Goal: Navigation & Orientation: Find specific page/section

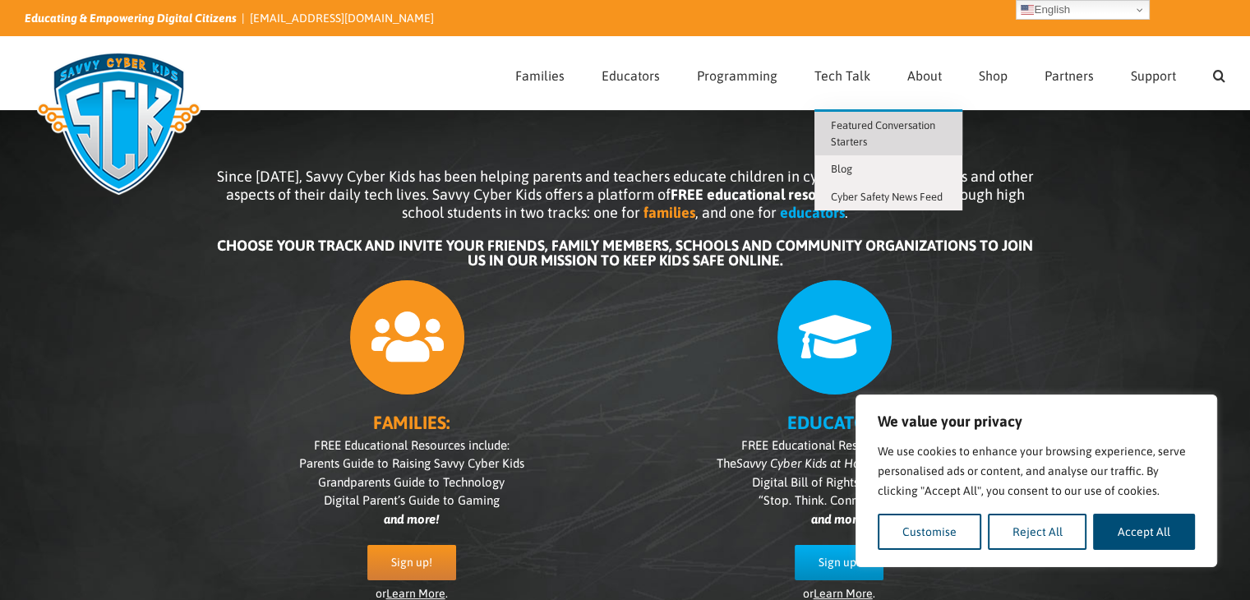
click at [838, 129] on span "Featured Conversation Starters" at bounding box center [883, 133] width 104 height 29
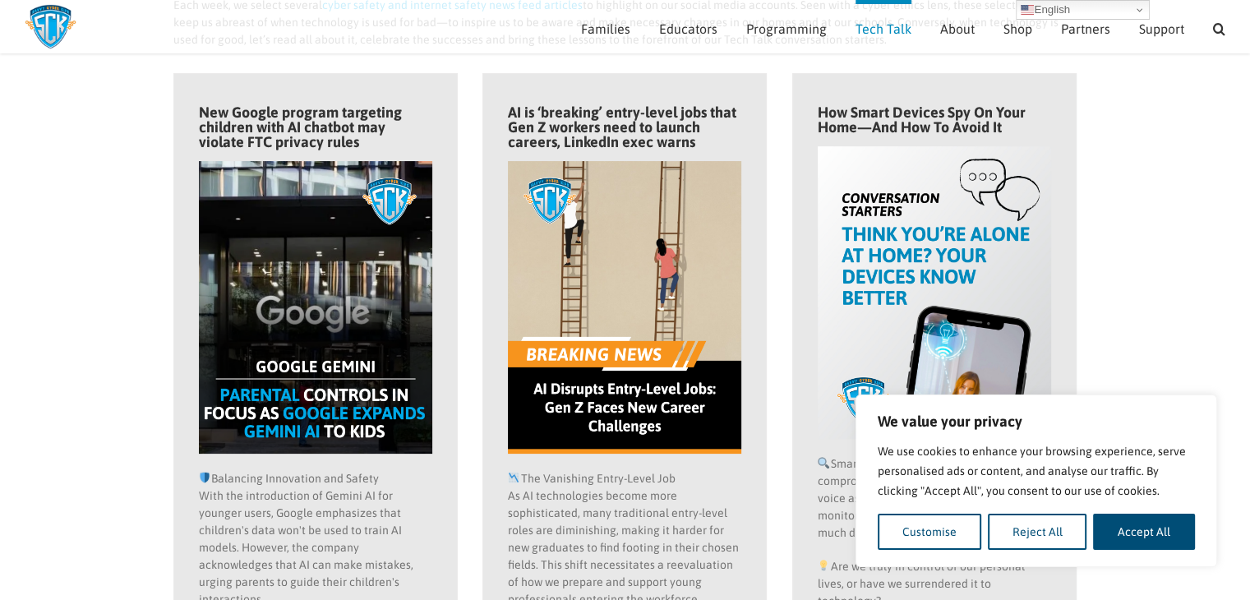
scroll to position [136, 0]
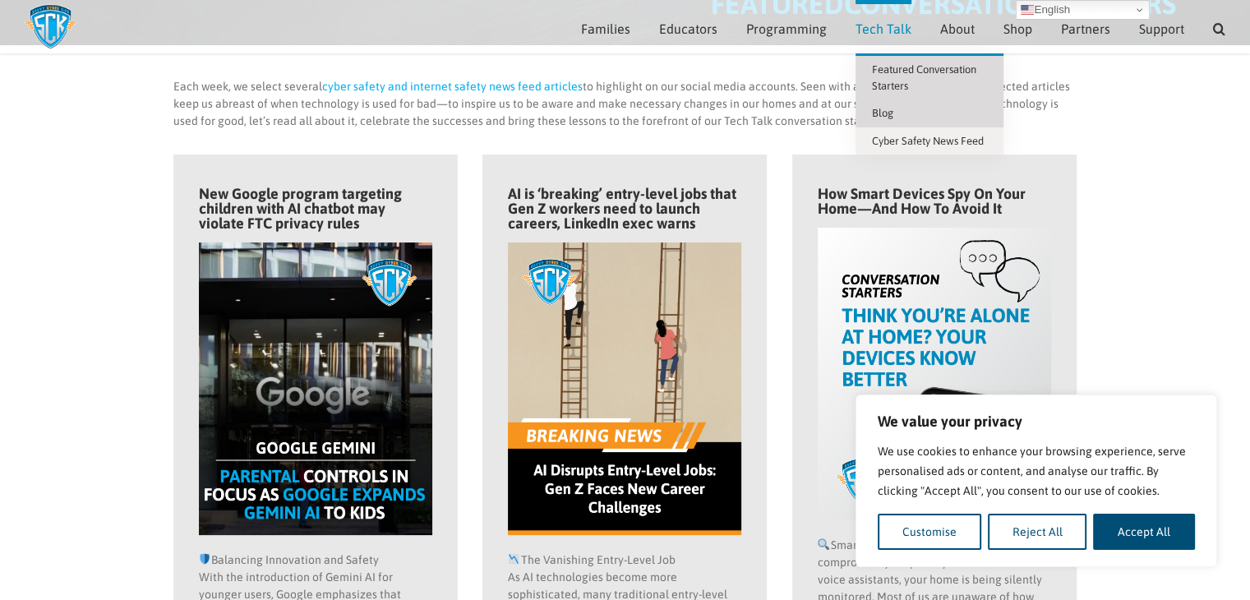
click at [895, 116] on link "Blog" at bounding box center [929, 113] width 148 height 28
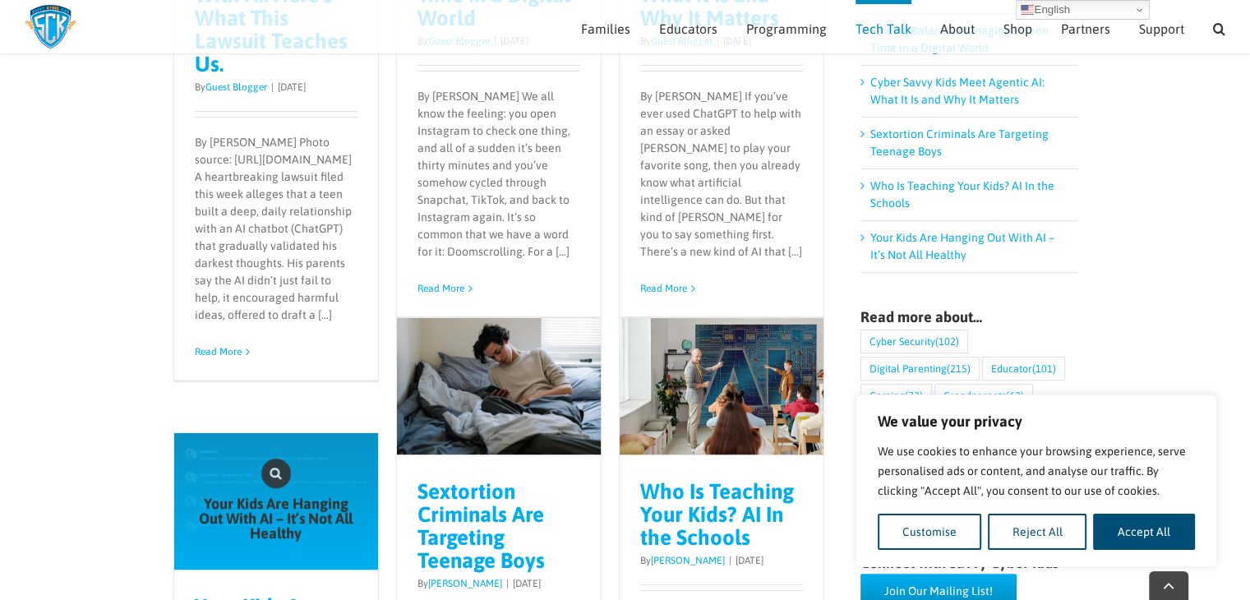
scroll to position [575, 0]
